Goal: Task Accomplishment & Management: Manage account settings

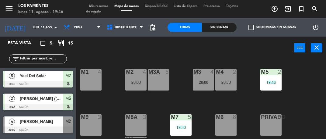
click at [36, 76] on span "Yael Del Solar" at bounding box center [41, 75] width 43 height 6
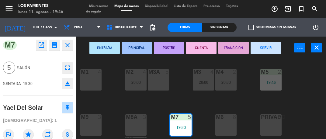
click at [70, 49] on button "close" at bounding box center [67, 45] width 11 height 11
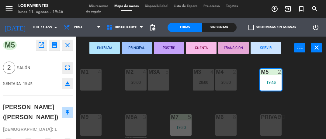
click at [68, 47] on icon "close" at bounding box center [67, 44] width 7 height 7
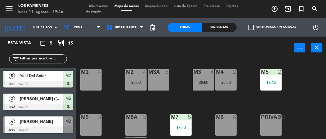
click at [227, 86] on div "M4 2 20:30" at bounding box center [225, 79] width 21 height 21
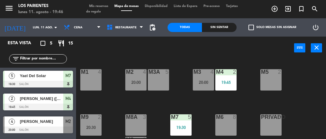
click at [205, 81] on div "20:00" at bounding box center [203, 82] width 21 height 4
click at [86, 126] on div "20:30" at bounding box center [90, 127] width 21 height 4
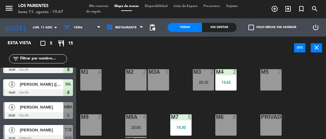
scroll to position [14, 0]
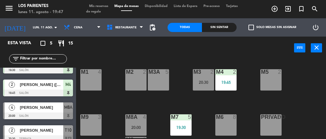
click at [46, 135] on div at bounding box center [38, 138] width 70 height 7
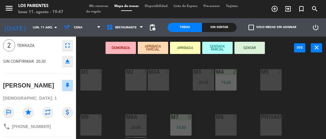
scroll to position [0, 0]
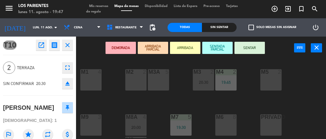
click at [67, 47] on icon "close" at bounding box center [67, 44] width 7 height 7
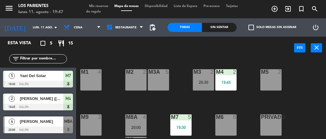
scroll to position [14, 0]
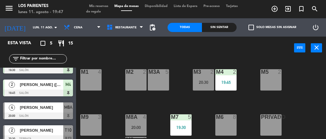
click at [48, 29] on input "lun. 11 ago." at bounding box center [50, 27] width 41 height 9
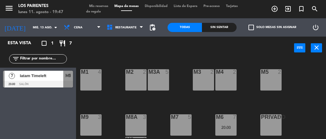
scroll to position [0, 0]
click at [30, 30] on input "mié. 13 ago." at bounding box center [50, 27] width 41 height 9
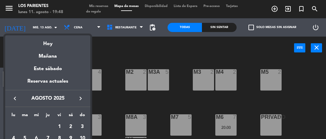
click at [33, 58] on div "Mañana" at bounding box center [47, 54] width 85 height 12
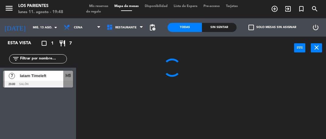
type input "[DATE] ago."
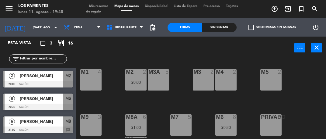
click at [102, 5] on span "Mis reservas" at bounding box center [98, 6] width 25 height 3
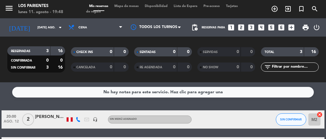
click at [240, 28] on icon "looks_two" at bounding box center [241, 27] width 8 height 8
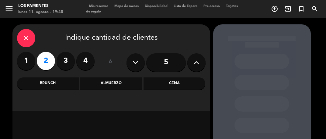
click at [167, 87] on div "Cena" at bounding box center [175, 83] width 62 height 12
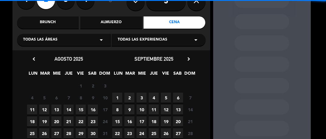
scroll to position [64, 0]
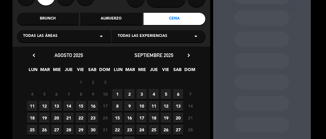
click at [56, 108] on span "13" at bounding box center [56, 106] width 10 height 10
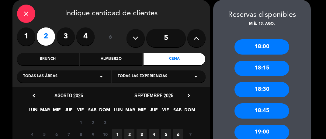
click at [252, 133] on div "19:00" at bounding box center [261, 131] width 55 height 15
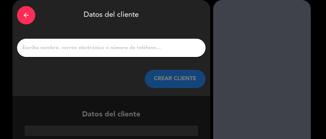
click at [165, 50] on input "1" at bounding box center [111, 47] width 179 height 9
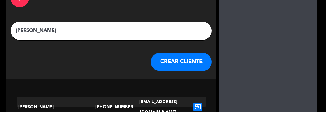
scroll to position [15, 0]
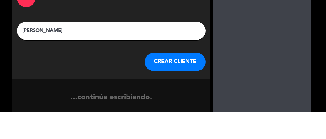
type input "[PERSON_NAME]"
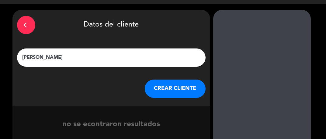
click at [170, 97] on button "CREAR CLIENTE" at bounding box center [175, 88] width 61 height 18
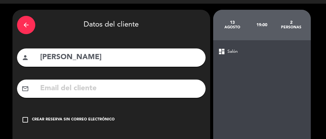
click at [23, 122] on icon "check_box_outline_blank" at bounding box center [25, 119] width 7 height 7
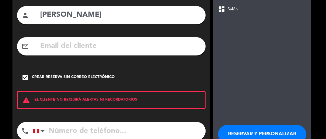
scroll to position [57, 0]
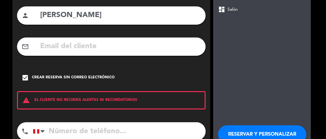
click at [246, 133] on button "RESERVAR Y PERSONALIZAR" at bounding box center [262, 134] width 88 height 18
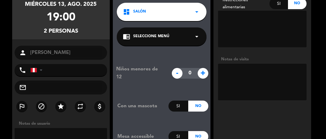
scroll to position [51, 0]
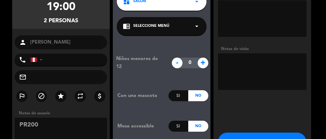
scroll to position [76, 0]
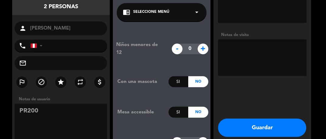
type textarea "PR200"
click at [254, 118] on button "Guardar" at bounding box center [262, 127] width 88 height 18
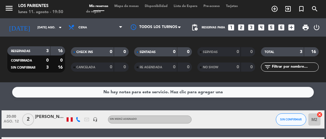
click at [244, 23] on icon "looks_two" at bounding box center [241, 27] width 8 height 8
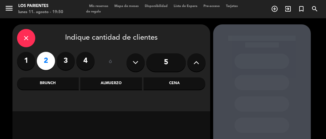
click at [172, 77] on div "Cena" at bounding box center [175, 83] width 62 height 12
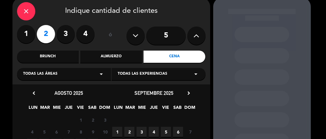
scroll to position [34, 0]
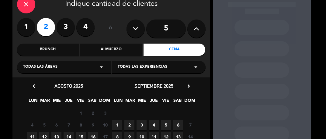
click at [44, 131] on span "12" at bounding box center [44, 136] width 10 height 10
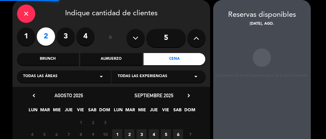
scroll to position [0, 0]
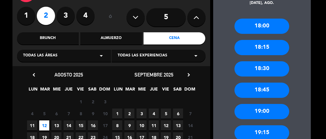
click at [252, 114] on div "19:00" at bounding box center [261, 111] width 55 height 15
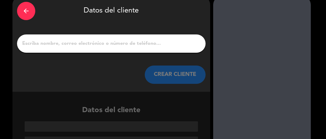
click at [49, 42] on input "1" at bounding box center [111, 43] width 179 height 9
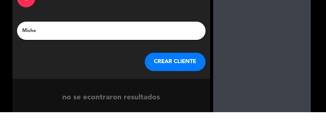
scroll to position [15, 0]
type input "[PERSON_NAME]"
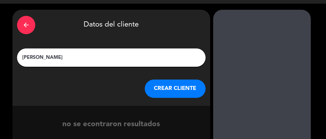
click at [166, 91] on button "CREAR CLIENTE" at bounding box center [175, 88] width 61 height 18
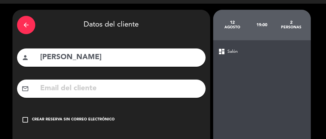
click at [17, 118] on div "check_box_outline_blank Crear reserva sin correo electrónico" at bounding box center [111, 119] width 189 height 18
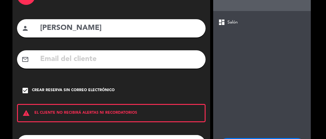
scroll to position [67, 0]
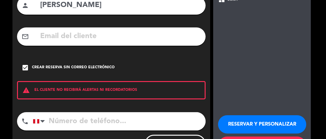
click at [245, 124] on button "RESERVAR Y PERSONALIZAR" at bounding box center [262, 124] width 88 height 18
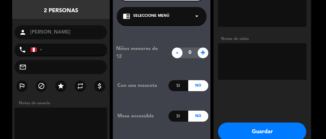
scroll to position [74, 0]
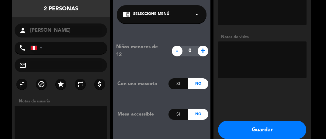
click at [51, 118] on textarea at bounding box center [61, 124] width 93 height 36
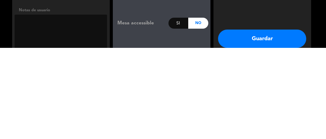
scroll to position [9, 0]
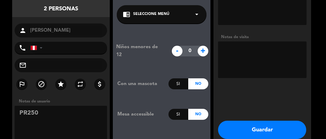
type textarea "PR250"
click at [251, 121] on button "Guardar" at bounding box center [262, 129] width 88 height 18
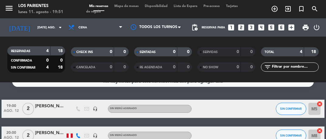
click at [132, 7] on span "Mapa de mesas" at bounding box center [126, 6] width 30 height 3
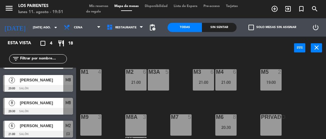
scroll to position [21, 0]
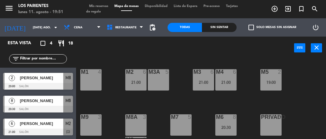
click at [51, 129] on div at bounding box center [38, 131] width 70 height 7
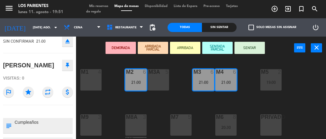
scroll to position [0, 0]
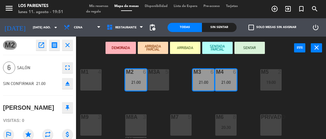
click at [68, 50] on button "close" at bounding box center [67, 45] width 11 height 11
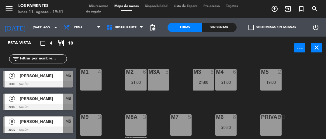
click at [31, 78] on span "[PERSON_NAME]" at bounding box center [41, 75] width 43 height 6
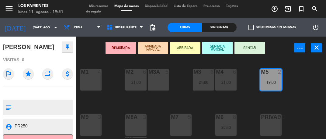
scroll to position [72, 0]
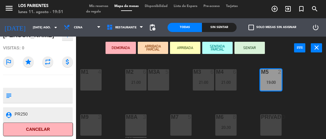
click at [36, 94] on textarea at bounding box center [43, 95] width 58 height 13
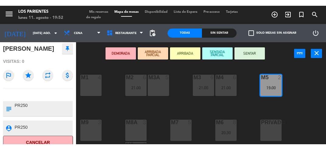
scroll to position [66, 0]
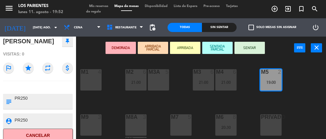
type textarea "PR250"
click at [48, 89] on div at bounding box center [38, 87] width 70 height 4
click at [44, 85] on div at bounding box center [38, 87] width 70 height 4
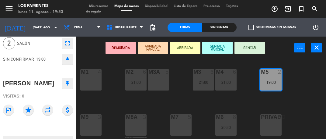
scroll to position [0, 0]
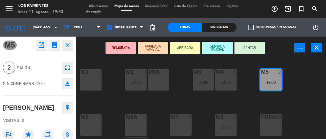
click at [69, 47] on icon "close" at bounding box center [67, 44] width 7 height 7
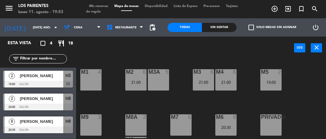
click at [44, 29] on input "[DATE] ago." at bounding box center [50, 27] width 41 height 9
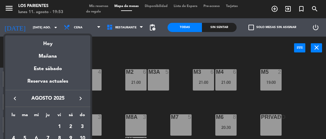
click at [36, 47] on div "Hoy" at bounding box center [47, 41] width 85 height 12
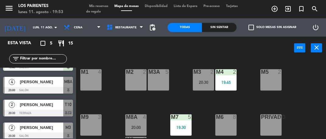
scroll to position [43, 0]
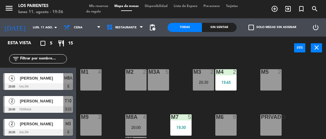
click at [34, 83] on div at bounding box center [38, 86] width 70 height 7
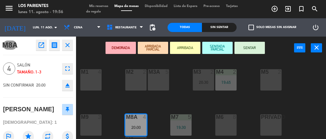
click at [255, 53] on button "SENTAR" at bounding box center [249, 48] width 30 height 12
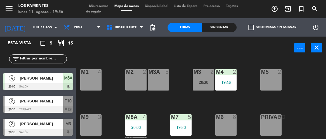
click at [46, 28] on input "lun. 11 ago." at bounding box center [50, 27] width 41 height 9
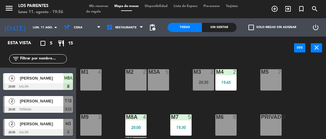
type input "mié. 13 ago."
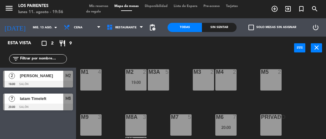
scroll to position [0, 0]
click at [42, 81] on div at bounding box center [38, 84] width 70 height 7
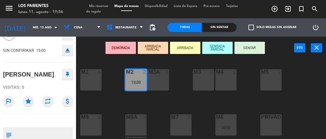
scroll to position [43, 0]
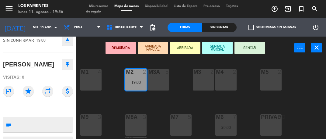
click at [26, 123] on textarea at bounding box center [43, 124] width 58 height 13
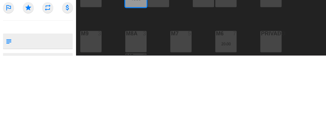
scroll to position [9, 0]
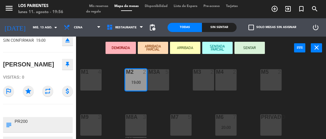
type textarea "PR200"
click at [43, 108] on div at bounding box center [38, 110] width 70 height 4
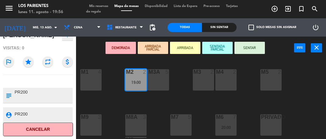
click at [47, 79] on div at bounding box center [38, 81] width 70 height 4
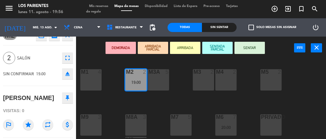
scroll to position [0, 0]
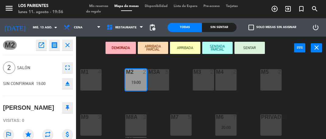
click at [69, 48] on icon "close" at bounding box center [67, 44] width 7 height 7
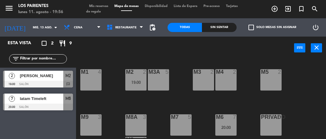
click at [40, 28] on input "mié. 13 ago." at bounding box center [50, 27] width 41 height 9
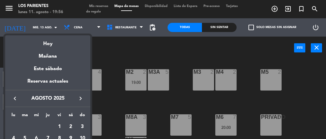
click at [40, 47] on div "Hoy" at bounding box center [47, 41] width 85 height 12
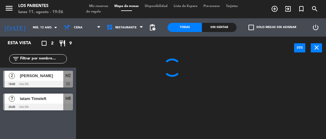
type input "lun. 11 ago."
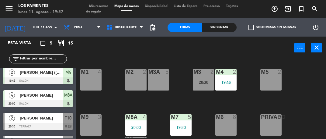
scroll to position [43, 0]
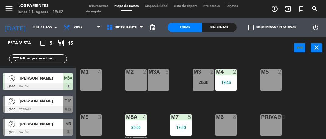
click at [44, 104] on div "[PERSON_NAME]" at bounding box center [41, 101] width 44 height 10
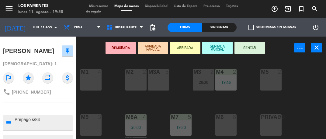
scroll to position [0, 0]
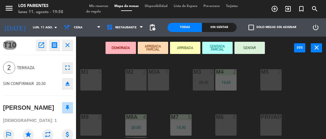
click at [252, 52] on button "SENTAR" at bounding box center [249, 48] width 30 height 12
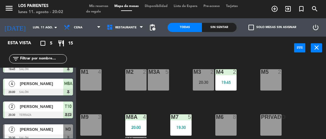
scroll to position [43, 0]
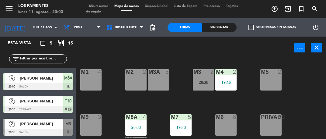
click at [34, 129] on div at bounding box center [38, 132] width 70 height 7
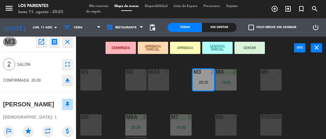
scroll to position [0, 0]
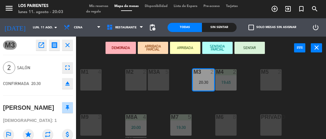
click at [68, 47] on icon "close" at bounding box center [67, 44] width 7 height 7
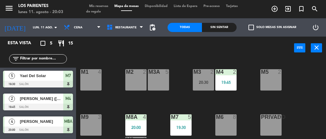
scroll to position [19, 0]
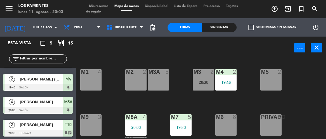
click at [42, 29] on input "lun. 11 ago." at bounding box center [50, 27] width 41 height 9
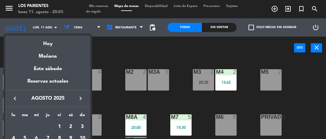
click at [32, 43] on div "Hoy" at bounding box center [47, 41] width 85 height 12
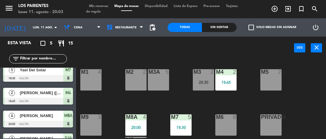
scroll to position [0, 0]
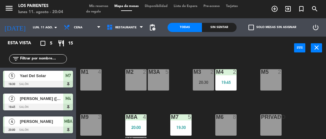
click at [34, 87] on div at bounding box center [38, 84] width 70 height 7
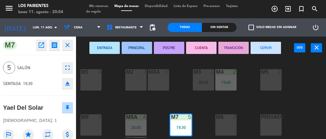
click at [69, 47] on icon "close" at bounding box center [67, 44] width 7 height 7
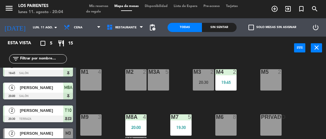
scroll to position [43, 0]
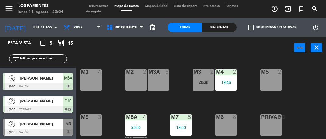
click at [43, 130] on div at bounding box center [38, 132] width 70 height 7
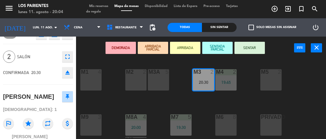
scroll to position [0, 0]
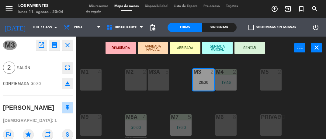
click at [69, 47] on icon "close" at bounding box center [67, 44] width 7 height 7
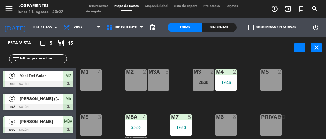
click at [112, 108] on div "M1 4 M2 2 M3 2 20:30 M4 2 19:45 M3A 5 M5 2 M8A 4 20:00 M9 3 M6 8 M7 5 19:30 PRI…" at bounding box center [202, 97] width 247 height 79
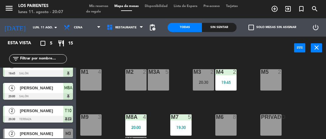
scroll to position [43, 0]
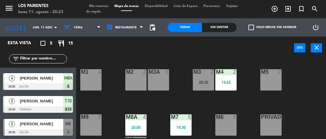
click at [95, 6] on span "Mis reservas" at bounding box center [98, 6] width 25 height 3
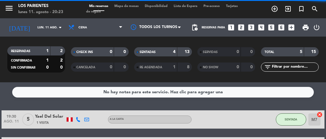
click at [241, 23] on icon "looks_two" at bounding box center [241, 27] width 8 height 8
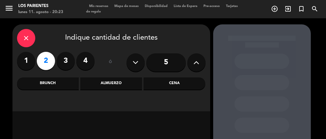
click at [181, 77] on div "Cena" at bounding box center [175, 83] width 62 height 12
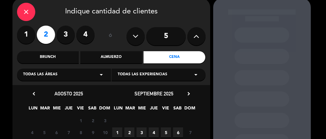
scroll to position [40, 0]
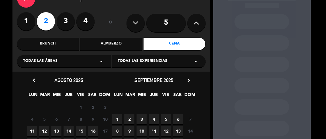
click at [56, 126] on span "13" at bounding box center [56, 131] width 10 height 10
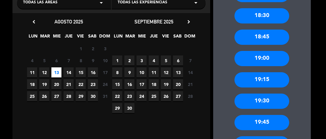
scroll to position [102, 0]
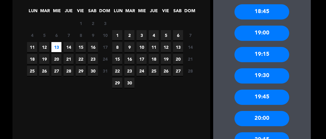
click at [257, 124] on div "20:00" at bounding box center [261, 118] width 55 height 15
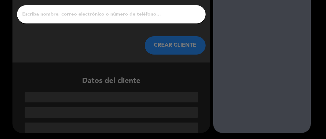
scroll to position [29, 0]
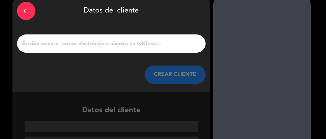
click at [89, 46] on input "1" at bounding box center [111, 43] width 179 height 9
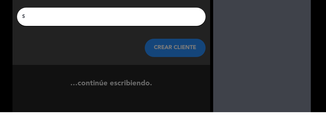
scroll to position [15, 0]
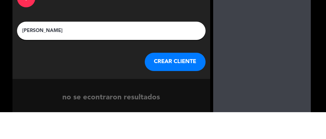
type input "[PERSON_NAME]"
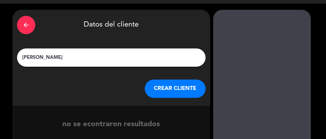
click at [171, 86] on button "CREAR CLIENTE" at bounding box center [175, 88] width 61 height 18
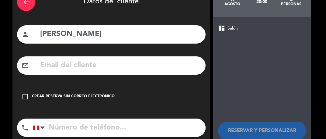
scroll to position [44, 0]
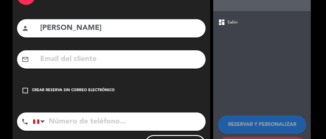
click at [26, 93] on icon "check_box_outline_blank" at bounding box center [25, 90] width 7 height 7
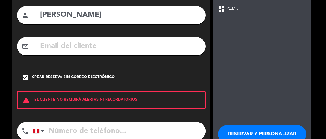
scroll to position [67, 0]
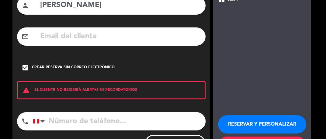
click at [248, 126] on button "RESERVAR Y PERSONALIZAR" at bounding box center [262, 124] width 88 height 18
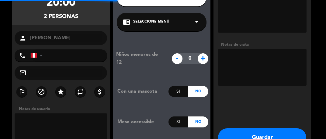
scroll to position [24, 0]
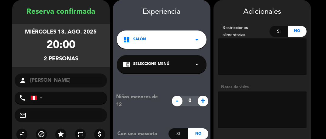
click at [59, 117] on input "text" at bounding box center [66, 115] width 73 height 9
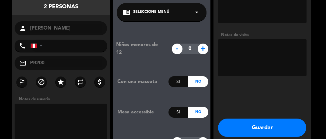
scroll to position [26, 0]
type input "PR200"
click at [43, 103] on textarea at bounding box center [61, 121] width 93 height 36
click at [48, 103] on textarea at bounding box center [61, 121] width 93 height 36
click at [56, 103] on textarea at bounding box center [61, 121] width 93 height 36
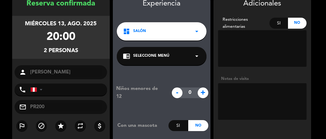
scroll to position [0, 0]
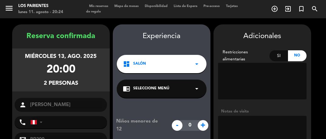
type textarea "PR200"
click at [245, 116] on textarea at bounding box center [262, 134] width 89 height 36
type textarea "PR200"
click at [255, 63] on textarea at bounding box center [262, 81] width 89 height 36
click at [246, 63] on textarea at bounding box center [262, 81] width 89 height 36
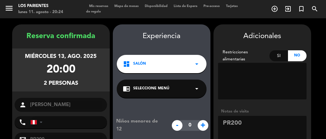
click at [243, 63] on textarea at bounding box center [262, 81] width 89 height 36
click at [260, 63] on textarea at bounding box center [262, 81] width 89 height 36
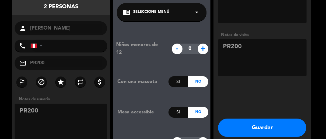
scroll to position [29, 0]
click at [256, 118] on button "Guardar" at bounding box center [262, 127] width 88 height 18
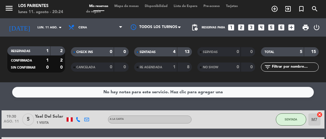
click at [131, 7] on span "Mapa de mesas" at bounding box center [126, 6] width 30 height 3
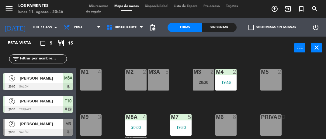
click at [23, 129] on div at bounding box center [38, 132] width 70 height 7
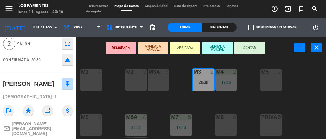
scroll to position [30, 0]
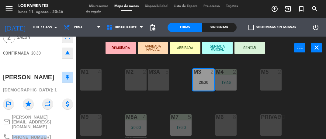
copy span "[PHONE_NUMBER]"
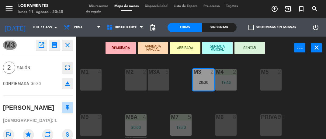
click at [67, 47] on icon "close" at bounding box center [67, 44] width 7 height 7
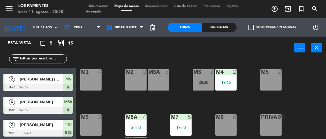
scroll to position [43, 0]
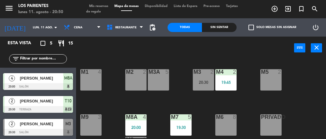
click at [118, 108] on div "M1 4 M2 2 M3 2 20:30 M4 2 19:45 M3A 5 M5 2 M8A 4 20:00 M9 3 M6 8 M7 5 19:30 PRI…" at bounding box center [202, 97] width 247 height 79
click at [134, 82] on div "M2 2" at bounding box center [135, 79] width 21 height 21
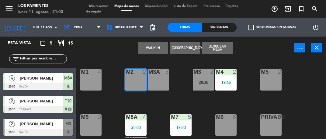
click at [153, 49] on button "WALK IN" at bounding box center [153, 48] width 30 height 12
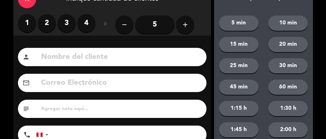
scroll to position [21, 0]
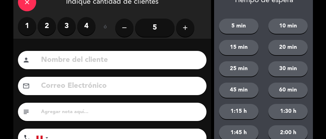
click at [44, 23] on label "2" at bounding box center [47, 26] width 18 height 18
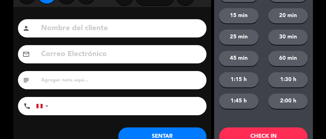
scroll to position [74, 0]
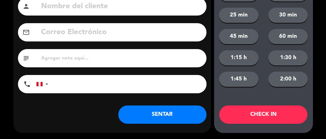
click at [155, 118] on button "SENTAR" at bounding box center [162, 114] width 88 height 18
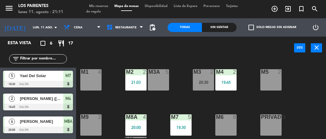
scroll to position [66, 0]
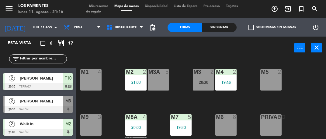
click at [136, 84] on div "M2 2 21:03" at bounding box center [135, 79] width 21 height 21
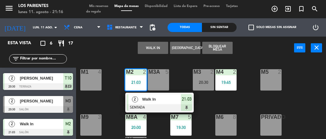
click at [44, 129] on div at bounding box center [38, 132] width 70 height 7
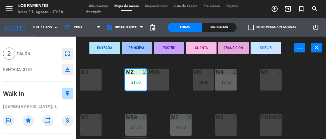
scroll to position [0, 0]
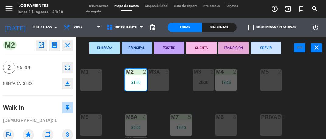
click at [37, 48] on button "open_in_new" at bounding box center [41, 45] width 11 height 11
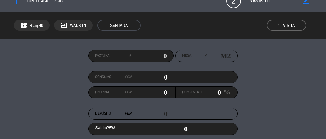
scroll to position [11, 0]
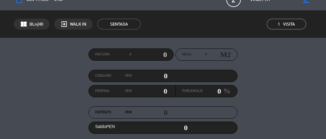
click at [113, 26] on span "SENTADA" at bounding box center [118, 24] width 43 height 11
click at [111, 25] on span "SENTADA" at bounding box center [118, 24] width 43 height 11
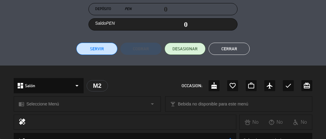
scroll to position [107, 0]
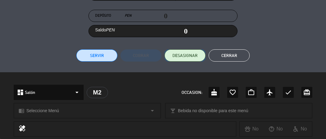
click at [182, 55] on span "DESASIGNAR" at bounding box center [184, 55] width 25 height 6
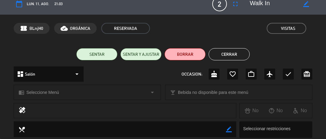
scroll to position [6, 0]
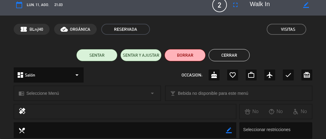
click at [227, 57] on button "Cerrar" at bounding box center [229, 55] width 41 height 12
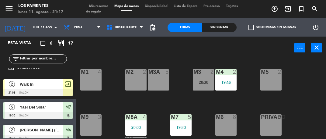
scroll to position [7, 0]
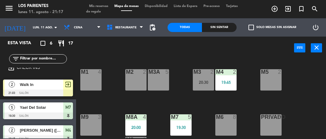
click at [42, 89] on div "Walk In" at bounding box center [41, 84] width 44 height 10
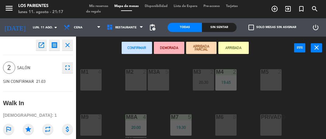
click at [39, 49] on button "open_in_new" at bounding box center [41, 45] width 11 height 11
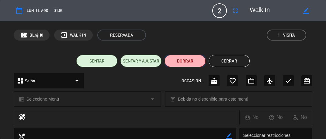
click at [186, 65] on button "BORRAR" at bounding box center [185, 61] width 41 height 12
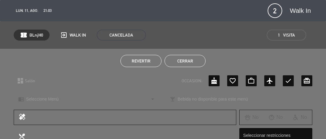
click at [184, 65] on button "Cerrar" at bounding box center [185, 61] width 41 height 12
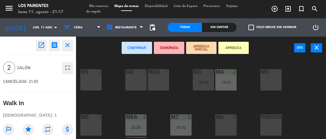
click at [69, 49] on button "close" at bounding box center [67, 45] width 11 height 11
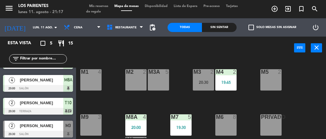
scroll to position [0, 0]
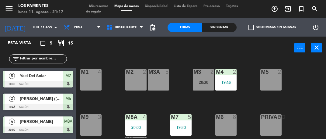
click at [33, 79] on div "Yael Del Solar" at bounding box center [41, 76] width 44 height 10
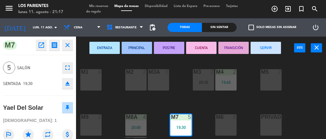
click at [11, 68] on span "5" at bounding box center [9, 67] width 12 height 12
click at [67, 71] on icon "fullscreen" at bounding box center [67, 67] width 7 height 7
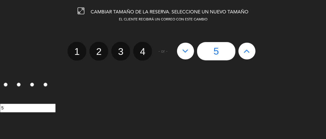
click at [124, 51] on label "3" at bounding box center [120, 51] width 19 height 19
click at [122, 48] on input "3" at bounding box center [120, 46] width 4 height 4
radio input "true"
radio input "false"
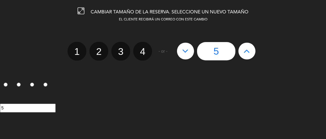
radio input "false"
radio input "true"
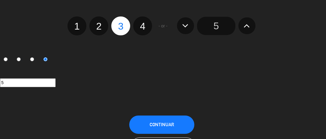
scroll to position [55, 0]
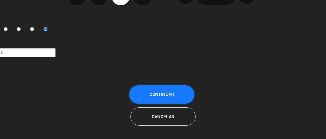
click at [153, 92] on span "Continuar" at bounding box center [162, 94] width 24 height 5
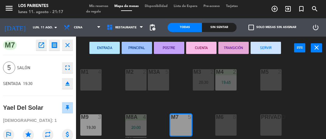
click at [67, 48] on icon "close" at bounding box center [67, 44] width 7 height 7
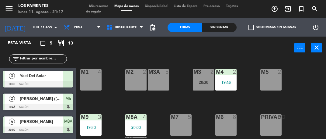
scroll to position [43, 0]
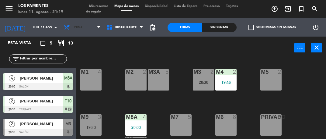
click at [89, 25] on span "Cena" at bounding box center [82, 27] width 43 height 13
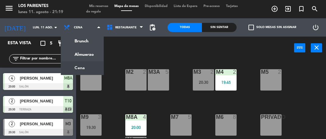
click at [89, 55] on ng-component "menu Los Parientes lunes 11. agosto - 21:19 Mis reservas Mapa de mesas Disponib…" at bounding box center [163, 69] width 326 height 139
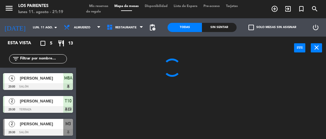
click at [45, 27] on input "lun. 11 ago." at bounding box center [50, 27] width 41 height 9
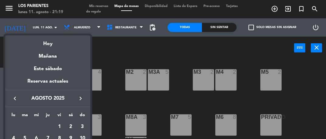
scroll to position [0, 0]
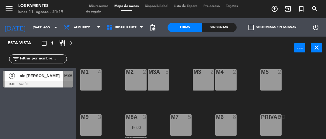
click at [46, 82] on div at bounding box center [38, 84] width 70 height 7
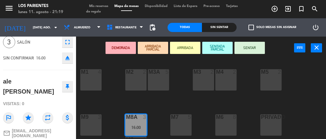
scroll to position [25, 0]
click at [45, 29] on input "[DATE] ago." at bounding box center [50, 27] width 41 height 9
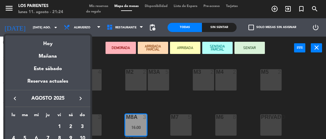
click at [54, 47] on div "Hoy" at bounding box center [47, 41] width 85 height 12
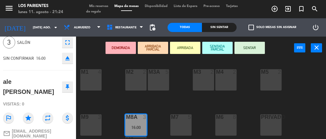
type input "lun. 11 ago."
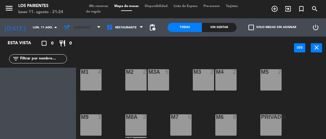
click at [85, 21] on span "Almuerzo" at bounding box center [82, 27] width 43 height 13
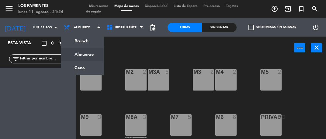
click at [85, 66] on ng-component "menu Los Parientes lunes 11. agosto - 21:24 Mis reservas Mapa de mesas Disponib…" at bounding box center [163, 69] width 326 height 139
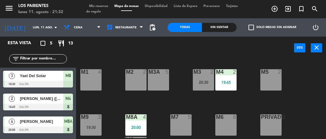
scroll to position [43, 0]
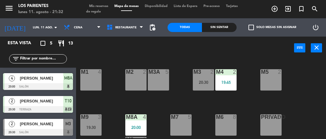
click at [48, 129] on div at bounding box center [38, 132] width 70 height 7
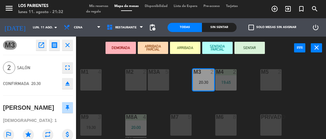
click at [40, 47] on icon "open_in_new" at bounding box center [41, 44] width 7 height 7
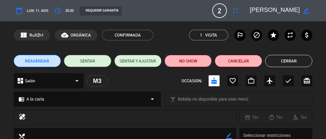
click at [190, 63] on button "NO SHOW" at bounding box center [188, 61] width 47 height 12
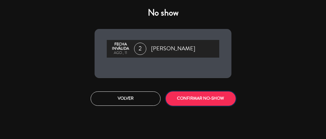
click at [207, 101] on button "CONFIRMAR NO-SHOW" at bounding box center [201, 98] width 70 height 14
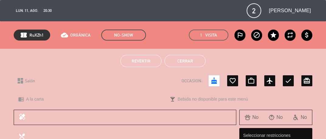
click at [190, 63] on button "Cerrar" at bounding box center [185, 61] width 41 height 12
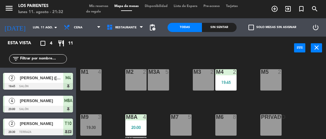
scroll to position [0, 0]
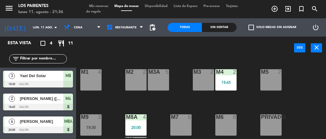
click at [36, 81] on div at bounding box center [38, 84] width 70 height 7
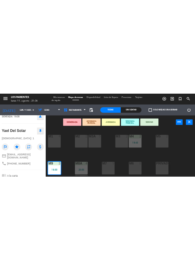
scroll to position [50, 0]
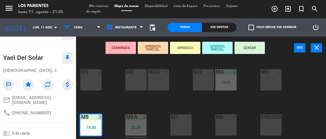
click at [103, 97] on div "M1 4 M2 2 M3 2 M4 2 19:45 M3A 5 M5 2 M8A 4 20:00 M9 3 19:30 M6 8 M7 5 PRIVADO 8…" at bounding box center [202, 97] width 247 height 79
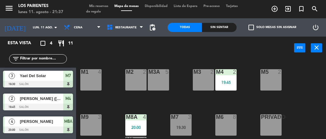
click at [53, 85] on div at bounding box center [38, 84] width 70 height 7
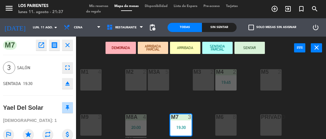
click at [151, 115] on div "4" at bounding box center [146, 116] width 10 height 5
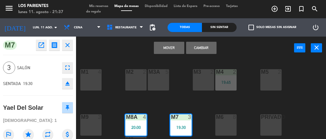
click at [69, 43] on icon "close" at bounding box center [67, 44] width 7 height 7
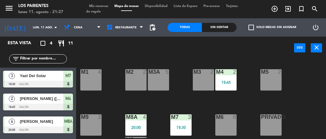
click at [41, 85] on div at bounding box center [38, 84] width 70 height 7
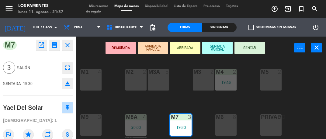
click at [126, 102] on div "M1 4 M2 2 M3 2 M4 2 19:45 M3A 5 M5 2 M8A 4 20:00 M9 3 M6 8 M7 3 19:30 PRIVADO 8…" at bounding box center [202, 97] width 247 height 79
